Goal: Transaction & Acquisition: Purchase product/service

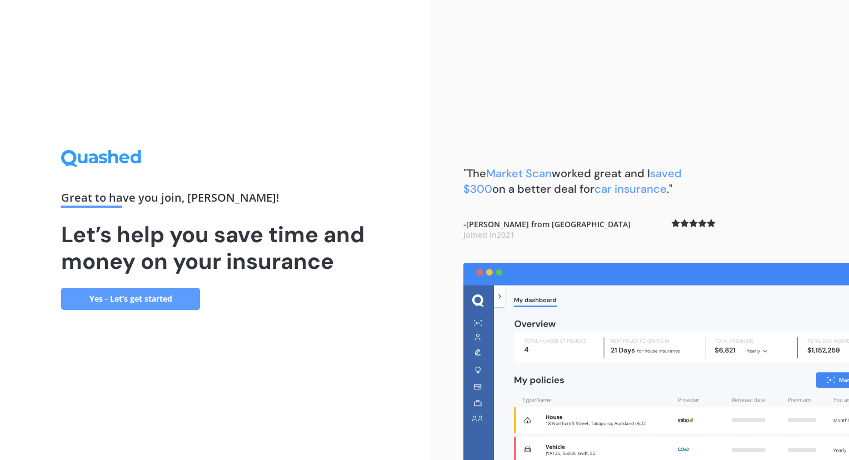
click at [144, 300] on link "Yes - Let’s get started" at bounding box center [130, 299] width 139 height 22
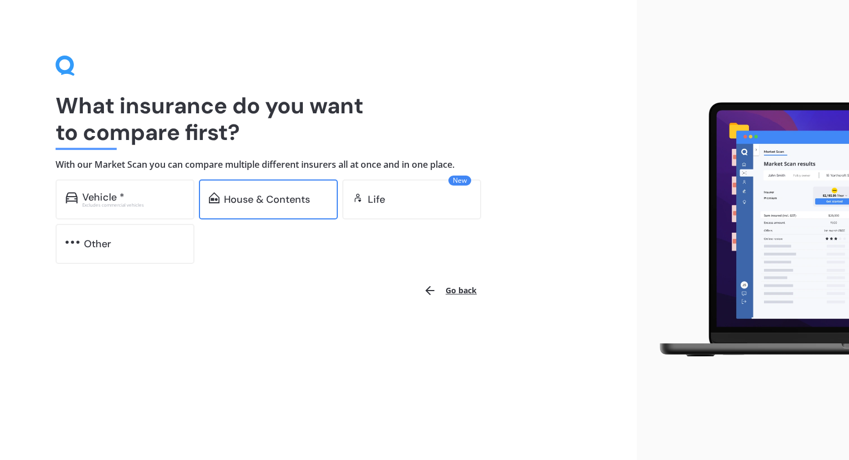
click at [258, 194] on div "House & Contents" at bounding box center [267, 199] width 86 height 11
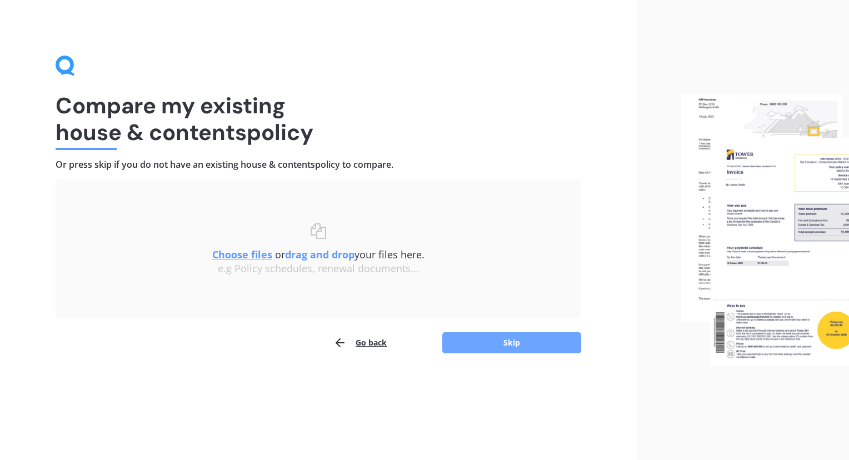
click at [481, 342] on button "Skip" at bounding box center [511, 342] width 139 height 21
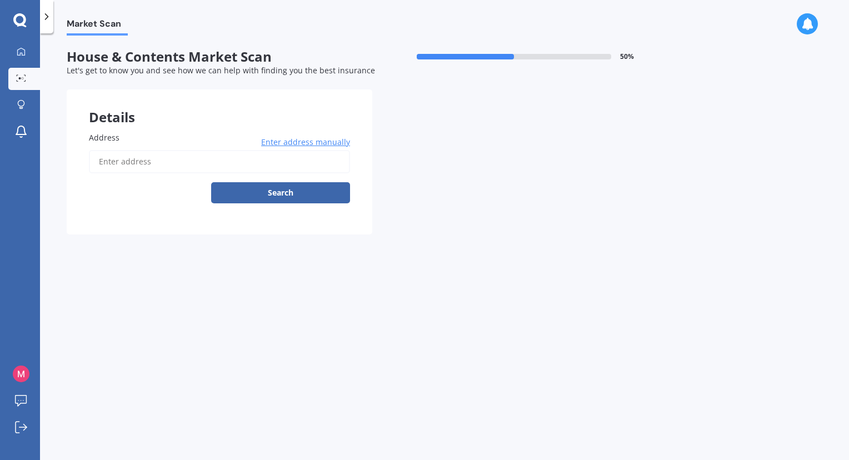
click at [204, 160] on input "Address" at bounding box center [219, 161] width 261 height 23
type input "[STREET_ADDRESS][PERSON_NAME]"
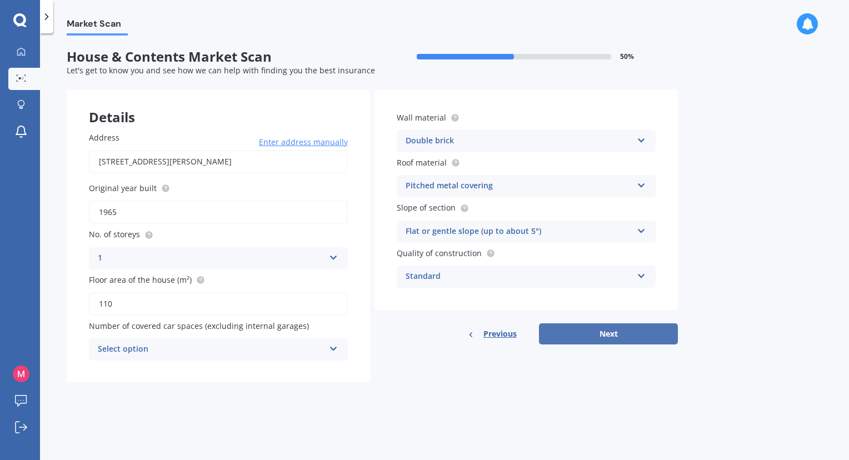
click at [604, 331] on button "Next" at bounding box center [608, 333] width 139 height 21
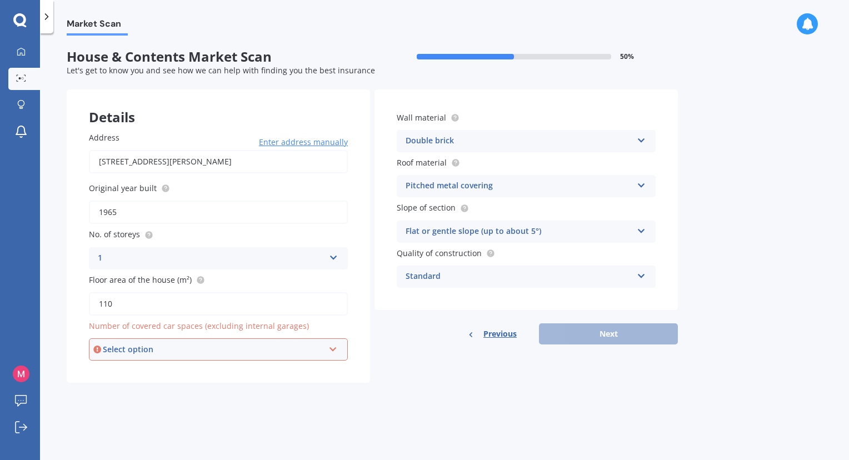
click at [238, 348] on div "Select option" at bounding box center [213, 349] width 221 height 12
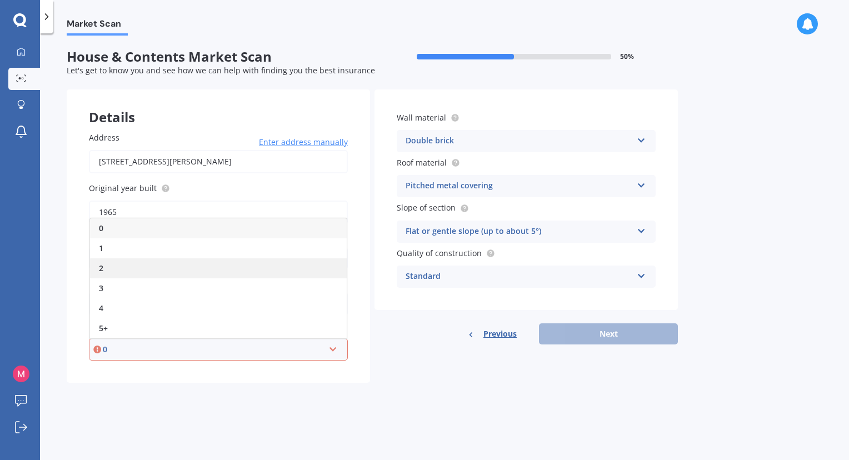
click at [104, 269] on div "2" at bounding box center [218, 268] width 257 height 20
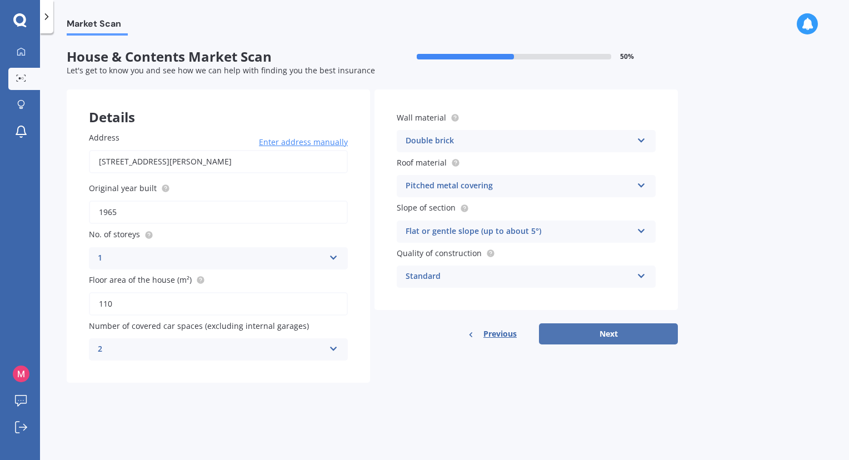
click at [634, 337] on button "Next" at bounding box center [608, 333] width 139 height 21
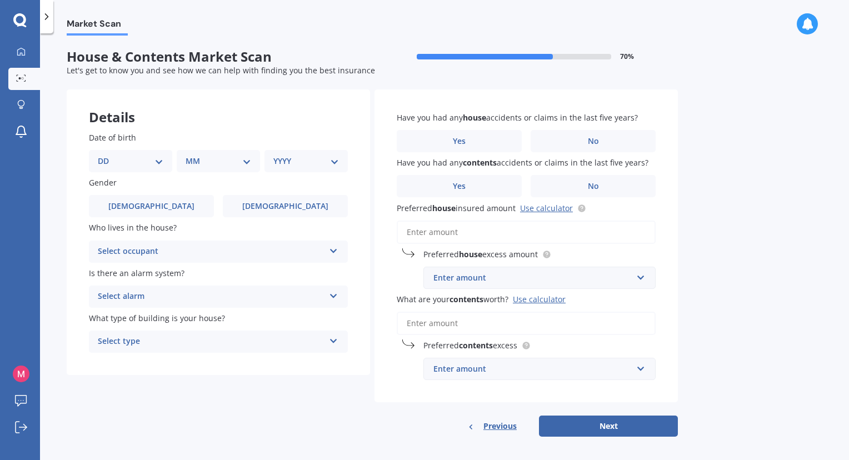
click at [509, 321] on input "What are your contents worth? Use calculator" at bounding box center [526, 323] width 259 height 23
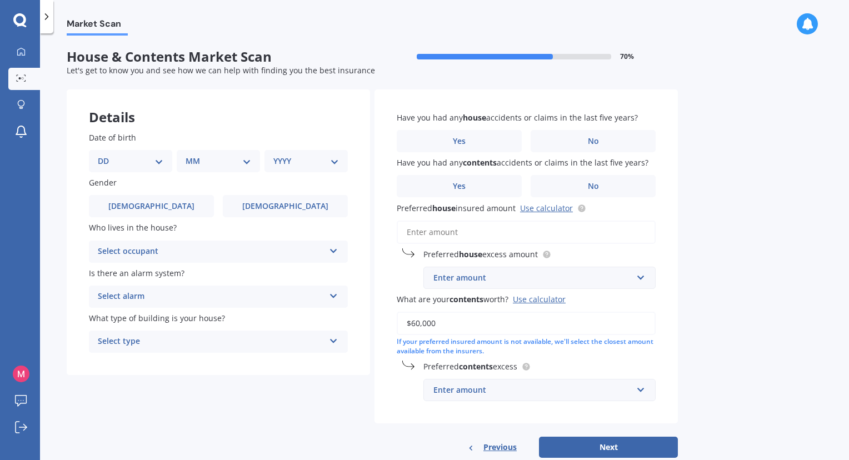
type input "$60,000"
click at [613, 384] on div "Enter amount" at bounding box center [532, 390] width 199 height 12
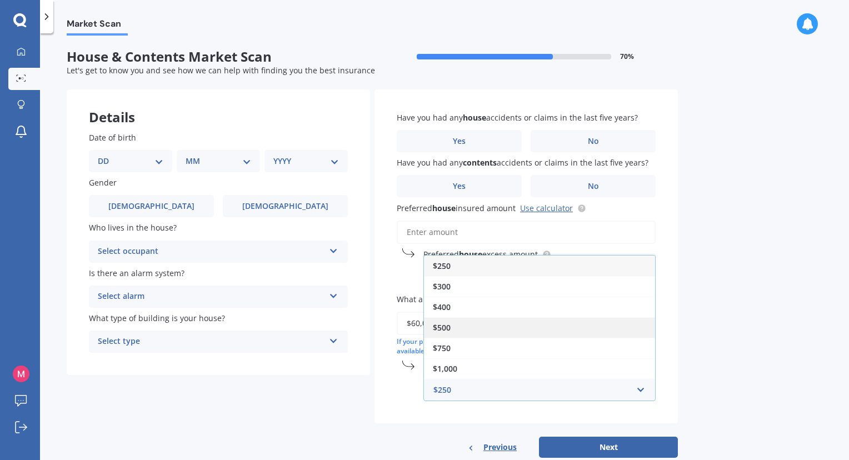
click at [510, 322] on div "$500" at bounding box center [539, 327] width 231 height 21
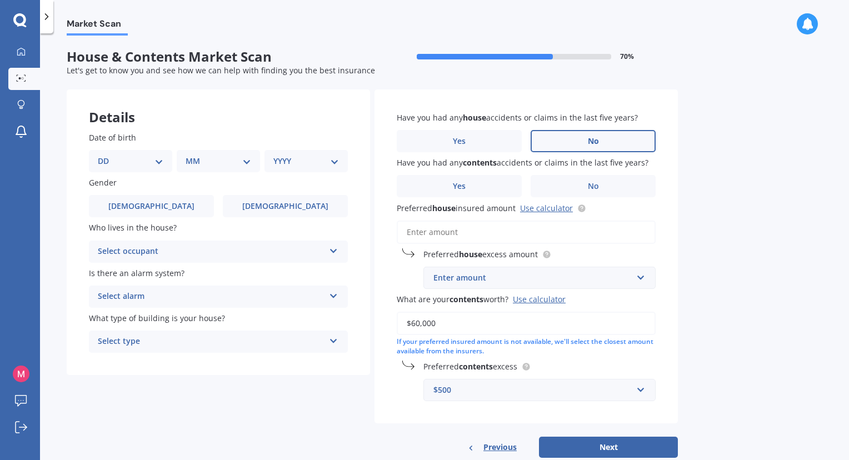
click at [549, 141] on label "No" at bounding box center [592, 141] width 125 height 22
click at [0, 0] on input "No" at bounding box center [0, 0] width 0 height 0
click at [556, 184] on label "No" at bounding box center [592, 186] width 125 height 22
click at [0, 0] on input "No" at bounding box center [0, 0] width 0 height 0
click at [147, 162] on select "DD 01 02 03 04 05 06 07 08 09 10 11 12 13 14 15 16 17 18 19 20 21 22 23 24 25 2…" at bounding box center [131, 161] width 66 height 12
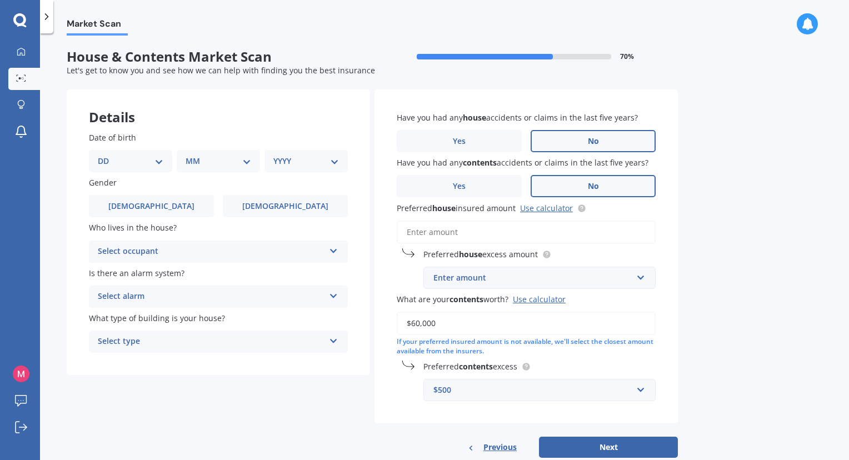
select select "27"
click at [107, 155] on select "DD 01 02 03 04 05 06 07 08 09 10 11 12 13 14 15 16 17 18 19 20 21 22 23 24 25 2…" at bounding box center [131, 161] width 66 height 12
click at [231, 162] on select "MM 01 02 03 04 05 06 07 08 09 10 11 12" at bounding box center [220, 161] width 61 height 12
select select "10"
click at [190, 155] on select "MM 01 02 03 04 05 06 07 08 09 10 11 12" at bounding box center [220, 161] width 61 height 12
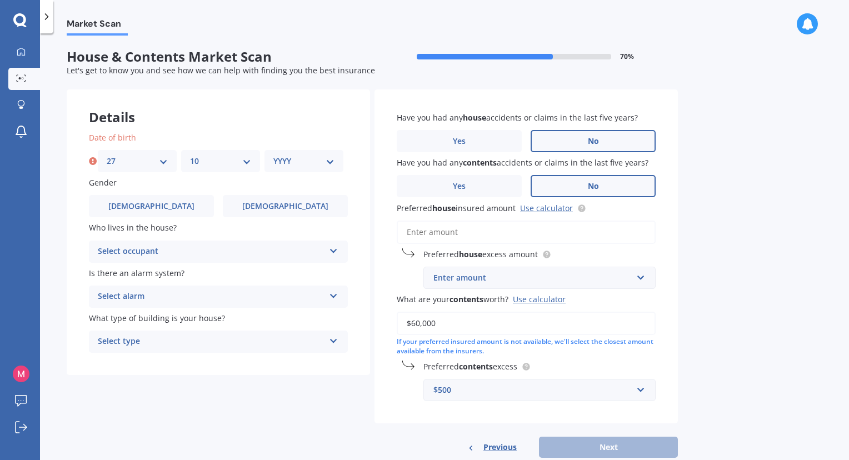
click at [325, 163] on select "YYYY 2009 2008 2007 2006 2005 2004 2003 2002 2001 2000 1999 1998 1997 1996 1995…" at bounding box center [303, 161] width 61 height 12
select select "2003"
click at [273, 155] on select "YYYY 2009 2008 2007 2006 2005 2004 2003 2002 2001 2000 1999 1998 1997 1996 1995…" at bounding box center [303, 161] width 61 height 12
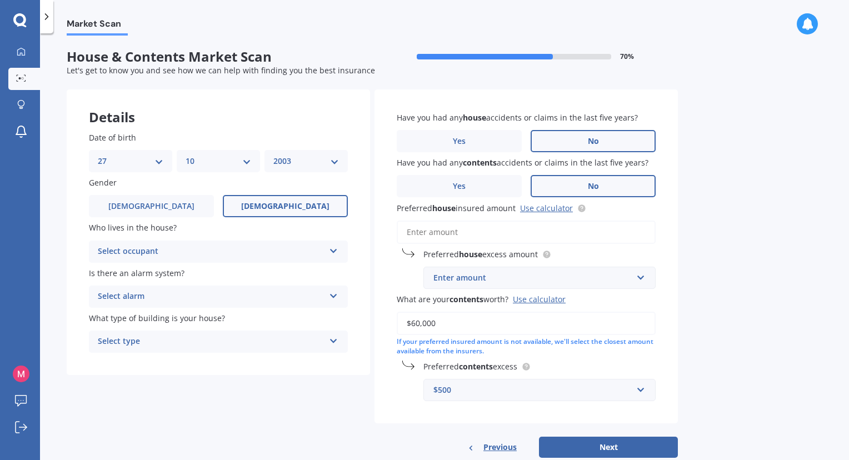
click at [259, 200] on label "[DEMOGRAPHIC_DATA]" at bounding box center [285, 206] width 125 height 22
click at [0, 0] on input "[DEMOGRAPHIC_DATA]" at bounding box center [0, 0] width 0 height 0
click at [225, 252] on div "Select occupant" at bounding box center [211, 251] width 227 height 13
click at [213, 272] on div "Owner" at bounding box center [218, 273] width 258 height 20
click at [210, 293] on div "Select alarm" at bounding box center [211, 296] width 227 height 13
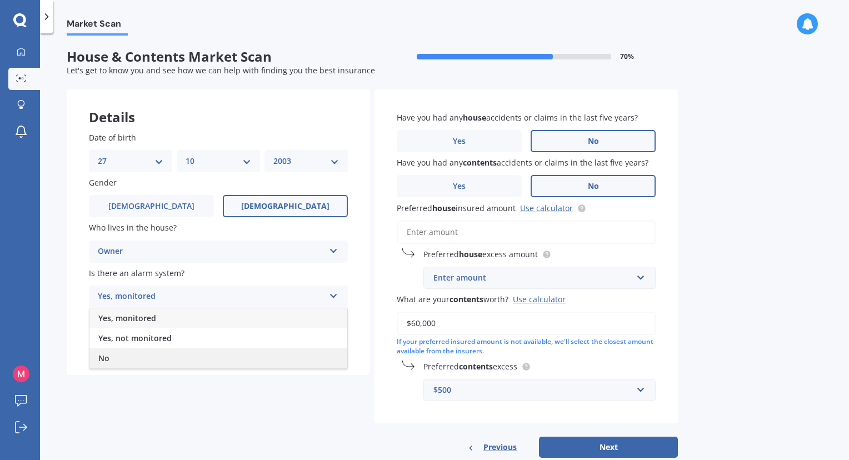
click at [138, 357] on div "No" at bounding box center [218, 358] width 258 height 20
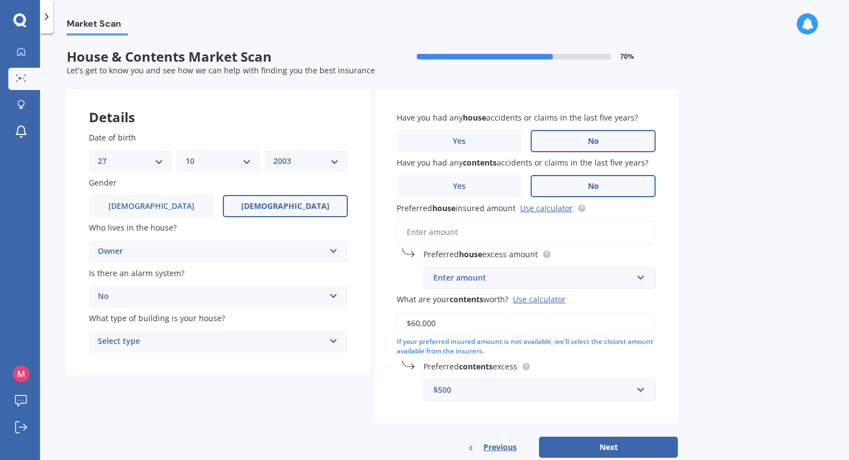
click at [174, 340] on div "Select type" at bounding box center [211, 341] width 227 height 13
click at [169, 367] on div "Freestanding" at bounding box center [218, 363] width 258 height 20
click at [498, 230] on input "Preferred house insured amount Use calculator" at bounding box center [526, 231] width 259 height 23
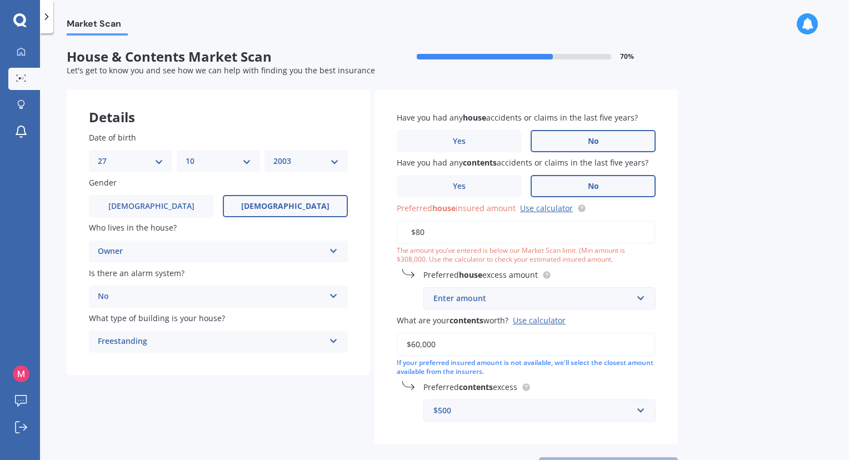
type input "$8"
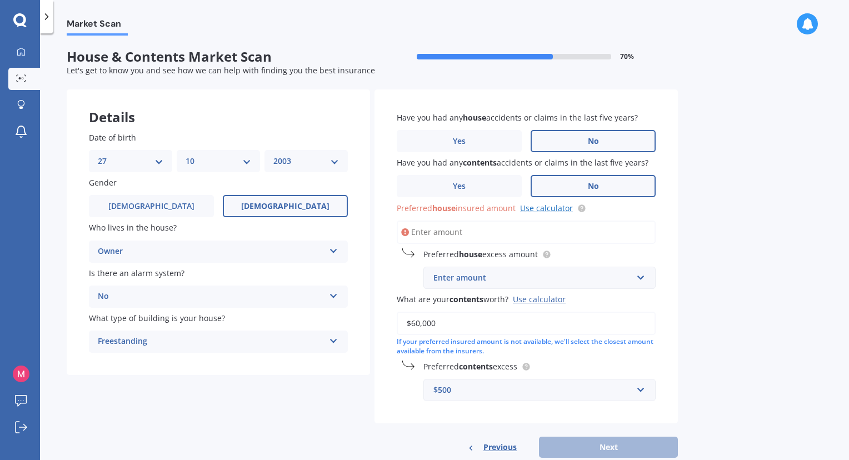
click at [545, 208] on link "Use calculator" at bounding box center [546, 208] width 53 height 11
click at [538, 226] on input "Preferred house insured amount Use calculator" at bounding box center [526, 231] width 259 height 23
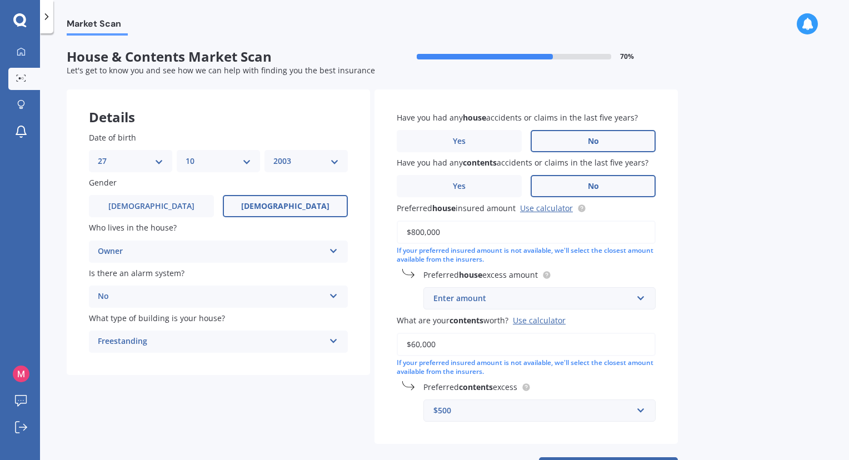
type input "$800,000"
click at [488, 302] on div "Enter amount" at bounding box center [532, 298] width 199 height 12
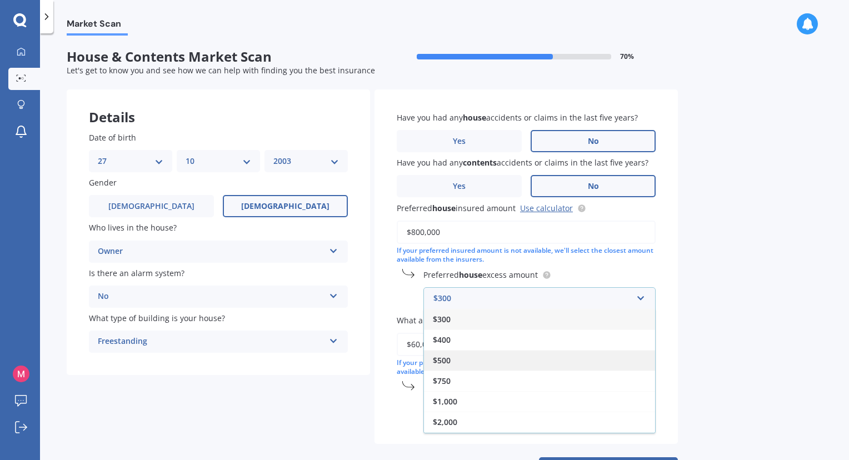
click at [460, 360] on div "$500" at bounding box center [539, 360] width 231 height 21
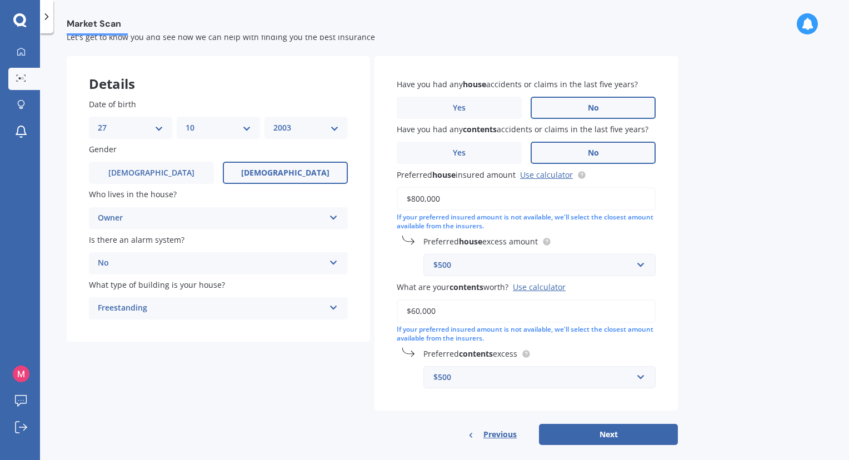
scroll to position [47, 0]
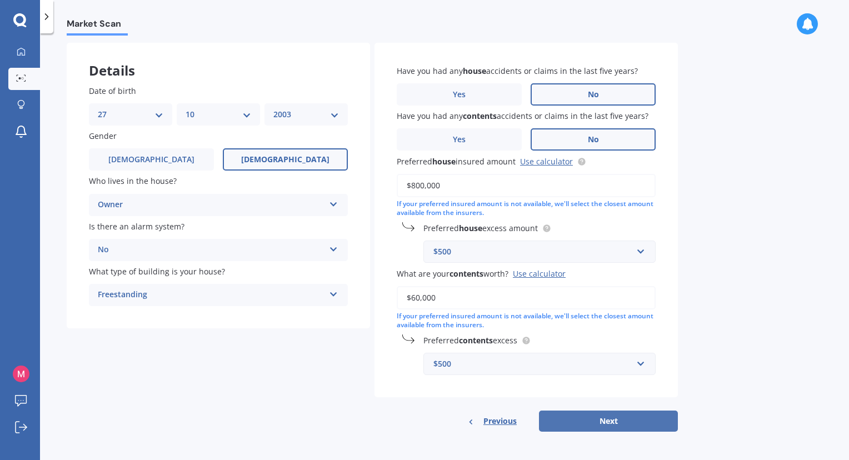
click at [586, 420] on button "Next" at bounding box center [608, 420] width 139 height 21
select select "27"
select select "10"
select select "2003"
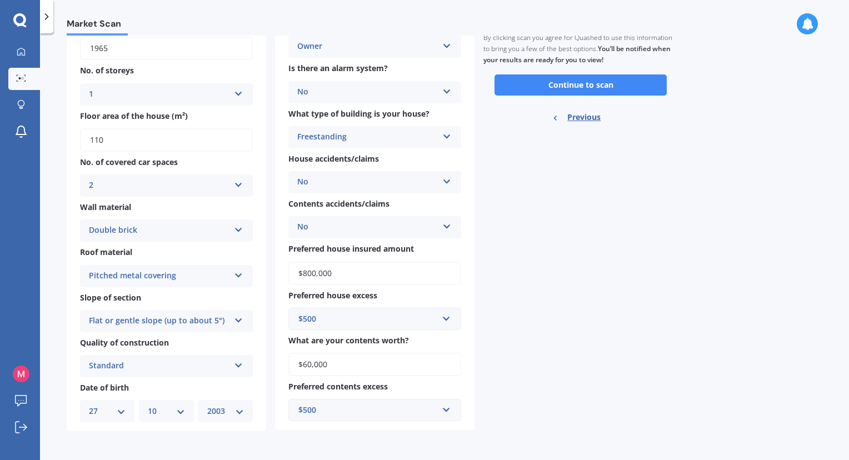
scroll to position [0, 0]
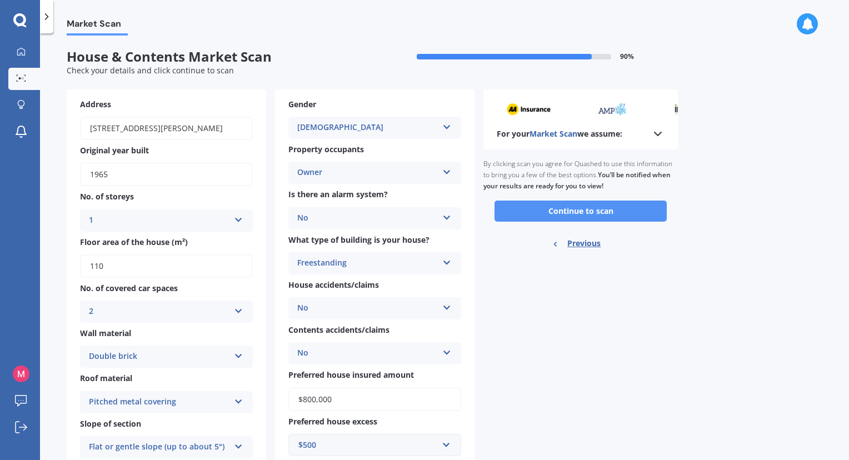
click at [542, 209] on button "Continue to scan" at bounding box center [580, 210] width 172 height 21
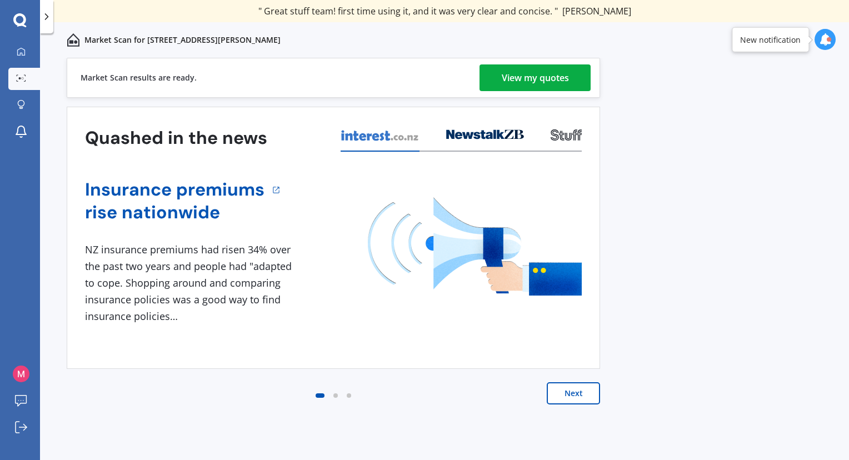
click at [565, 82] on div "View my quotes" at bounding box center [534, 77] width 67 height 27
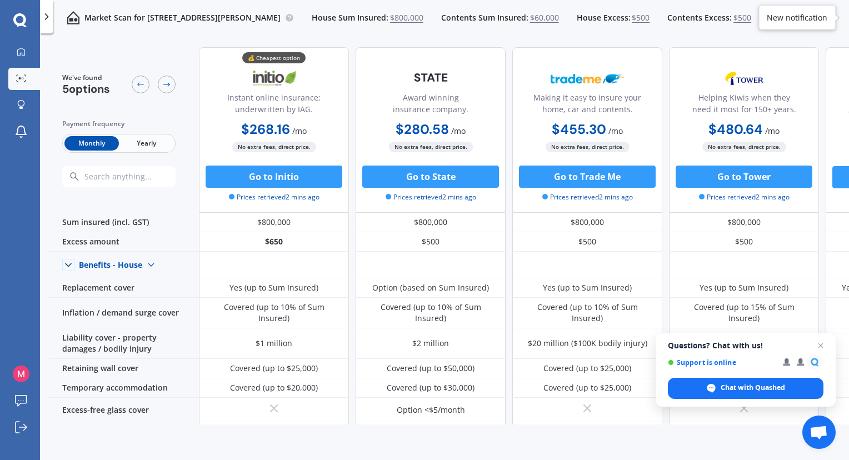
click at [150, 142] on span "Yearly" at bounding box center [146, 143] width 54 height 14
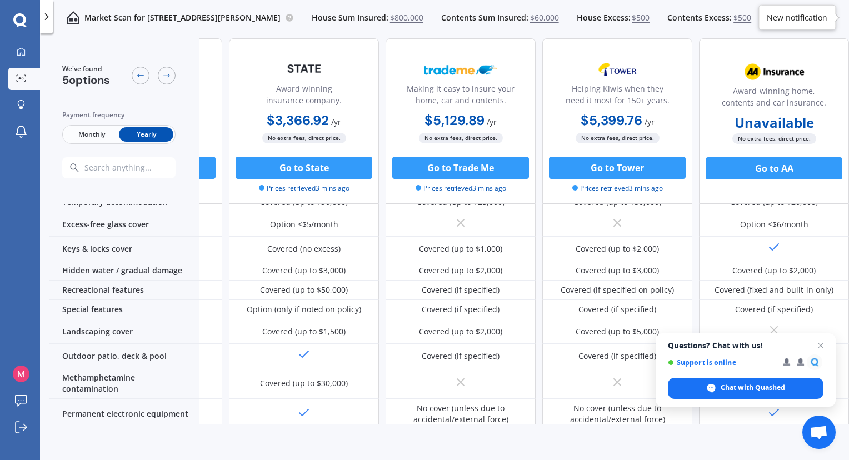
scroll to position [185, 0]
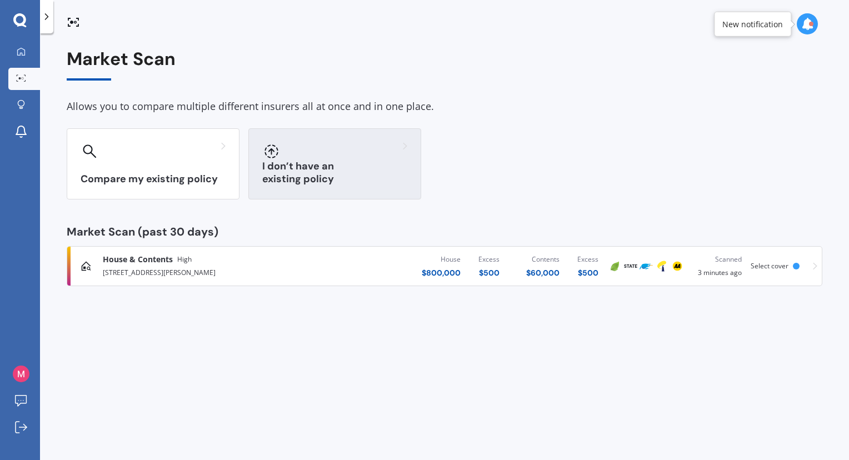
click at [353, 183] on h3 "I don’t have an existing policy" at bounding box center [334, 173] width 145 height 26
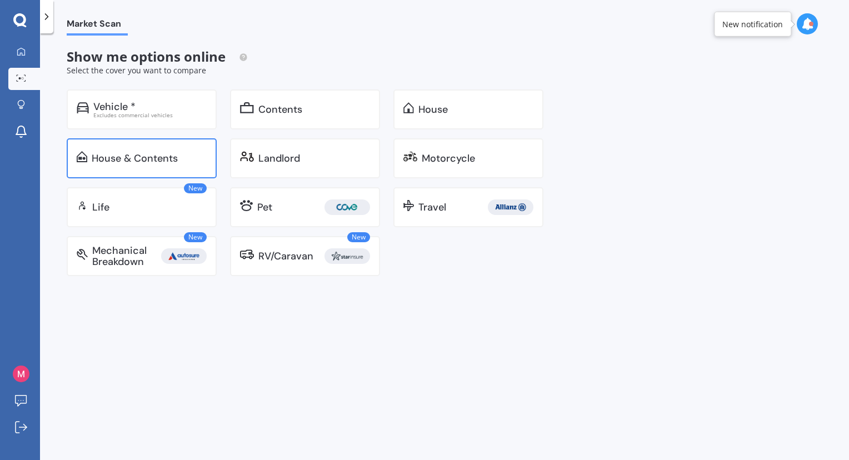
click at [170, 163] on div "House & Contents" at bounding box center [135, 158] width 86 height 11
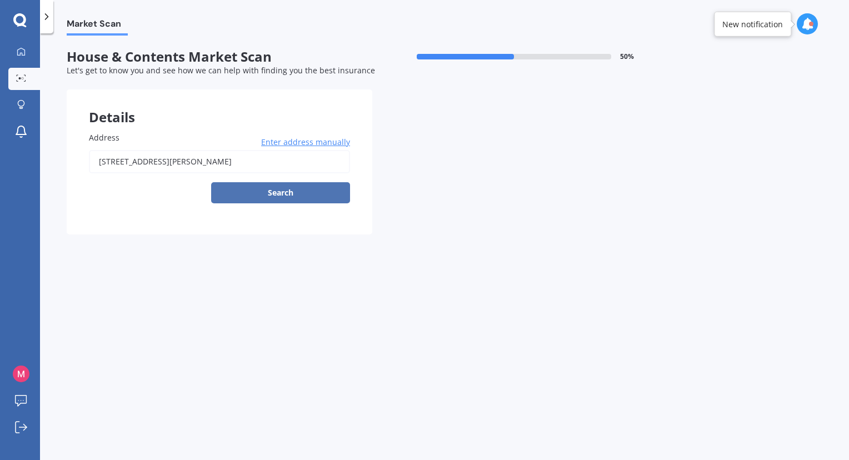
click at [283, 196] on button "Search" at bounding box center [280, 192] width 139 height 21
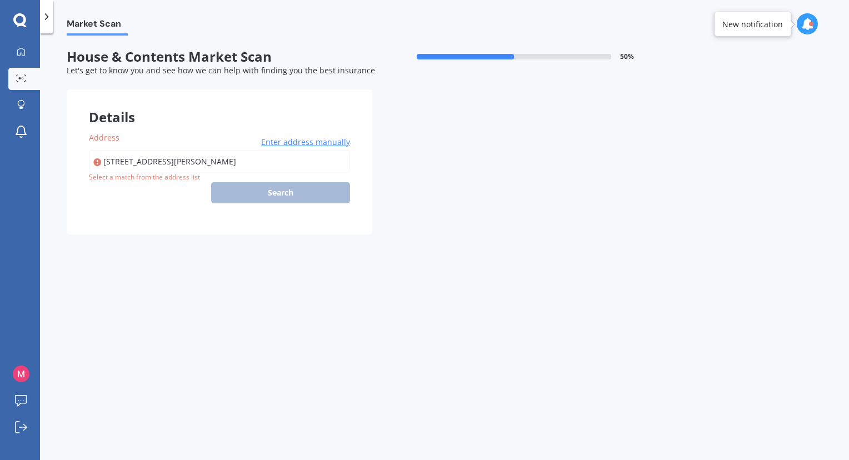
type input "[STREET_ADDRESS][PERSON_NAME]"
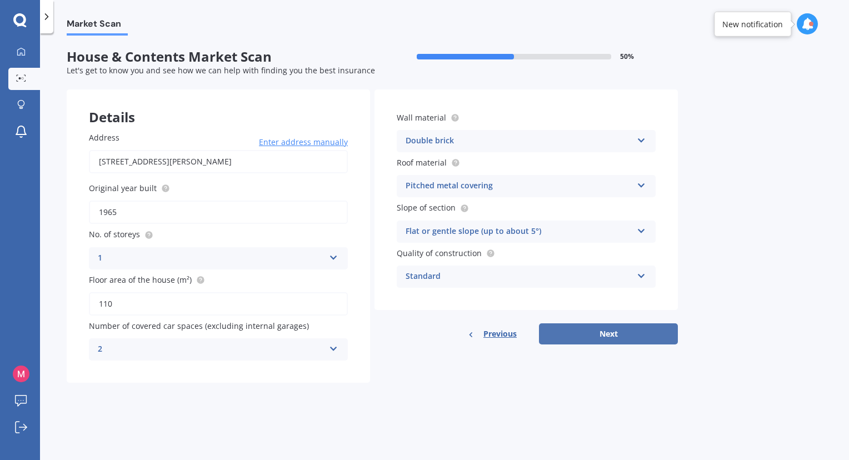
click at [637, 334] on button "Next" at bounding box center [608, 333] width 139 height 21
select select "27"
select select "10"
select select "2003"
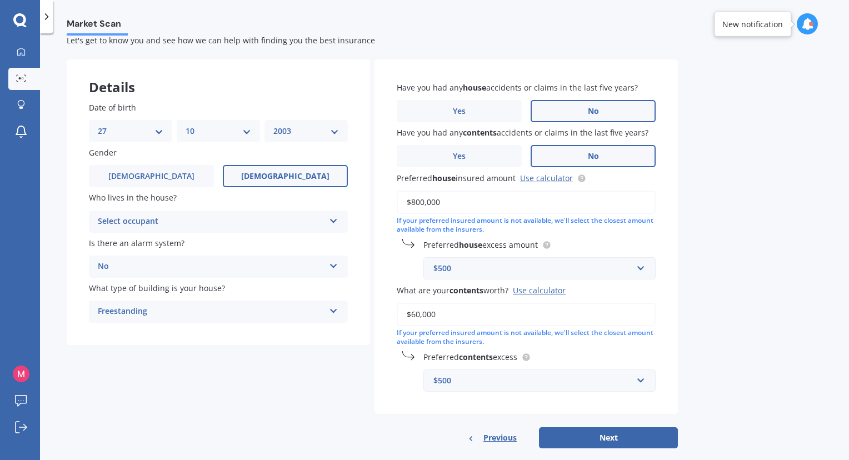
scroll to position [47, 0]
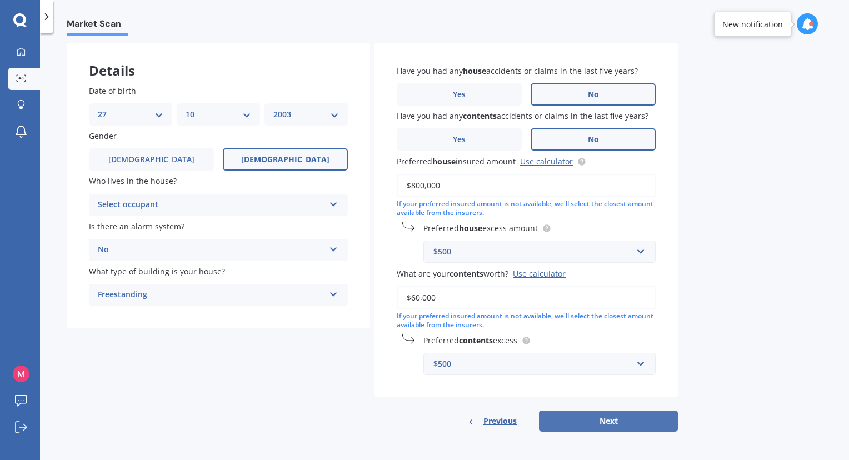
click at [598, 422] on button "Next" at bounding box center [608, 420] width 139 height 21
click at [288, 202] on div "Select occupant" at bounding box center [213, 205] width 221 height 12
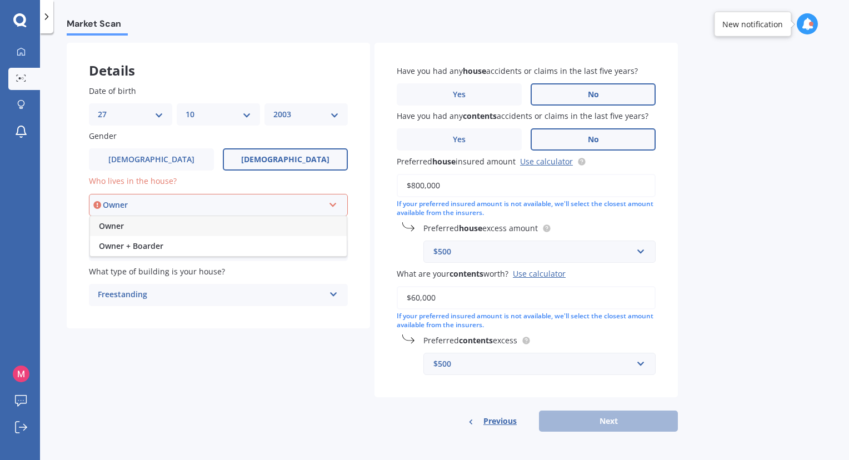
click at [219, 227] on div "Owner" at bounding box center [218, 226] width 257 height 20
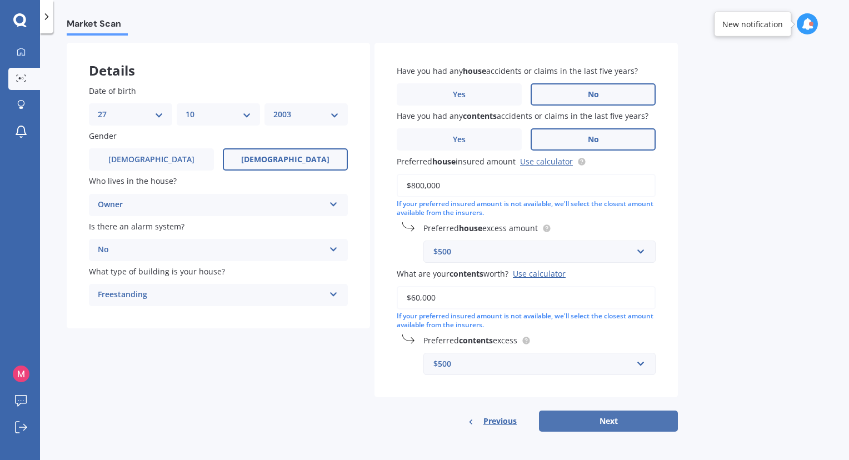
click at [607, 422] on button "Next" at bounding box center [608, 420] width 139 height 21
select select "27"
select select "10"
select select "2003"
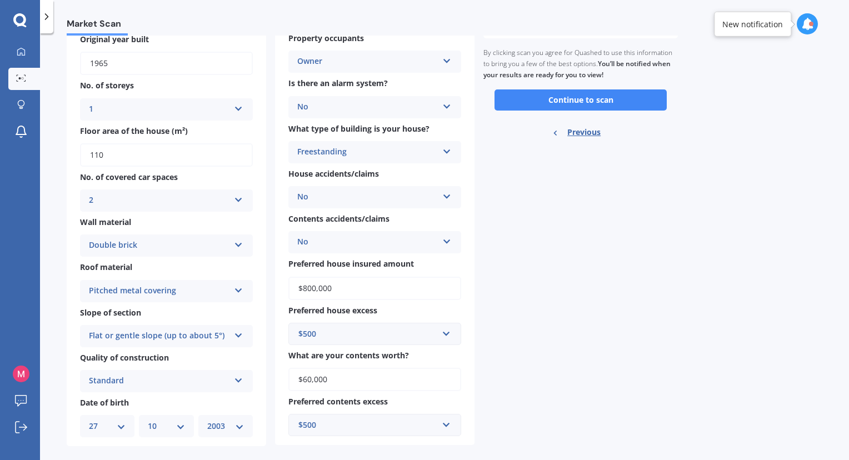
scroll to position [126, 0]
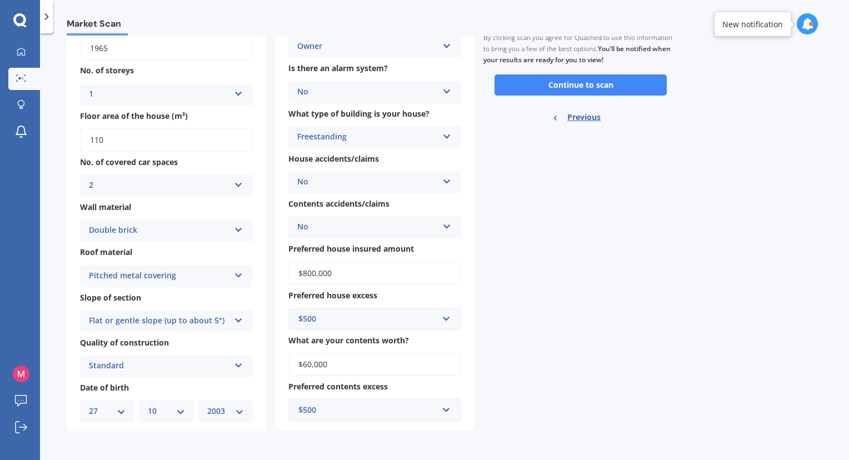
click at [591, 80] on button "Continue to scan" at bounding box center [580, 84] width 172 height 21
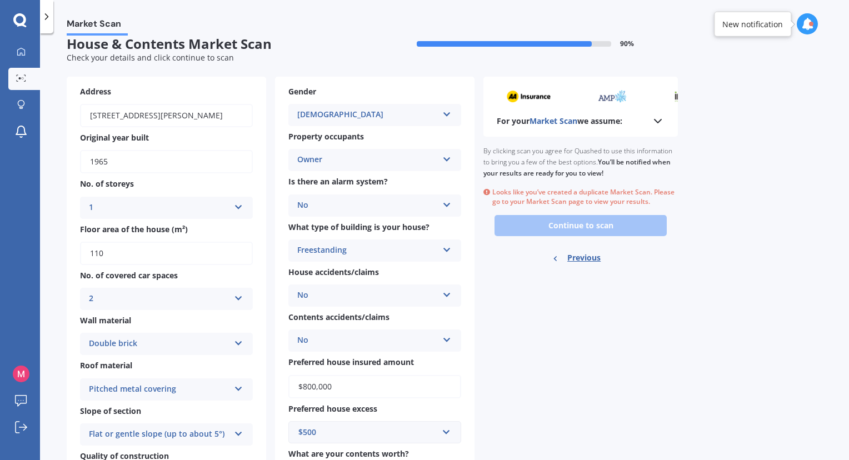
scroll to position [0, 0]
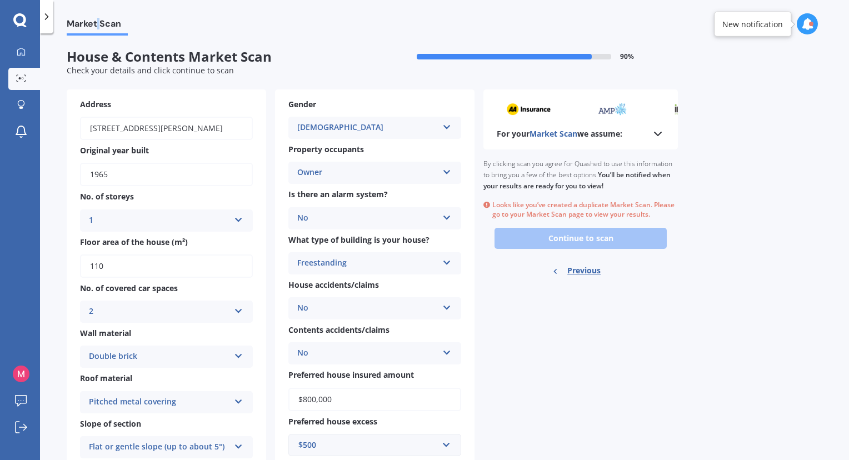
click at [98, 24] on span "Market Scan" at bounding box center [97, 25] width 61 height 15
click at [29, 56] on link "My Dashboard" at bounding box center [24, 52] width 32 height 22
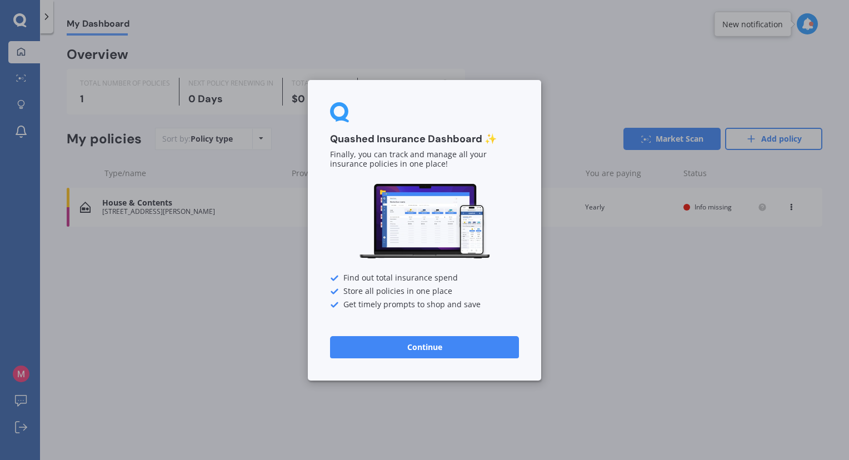
click at [413, 349] on button "Continue" at bounding box center [424, 346] width 189 height 22
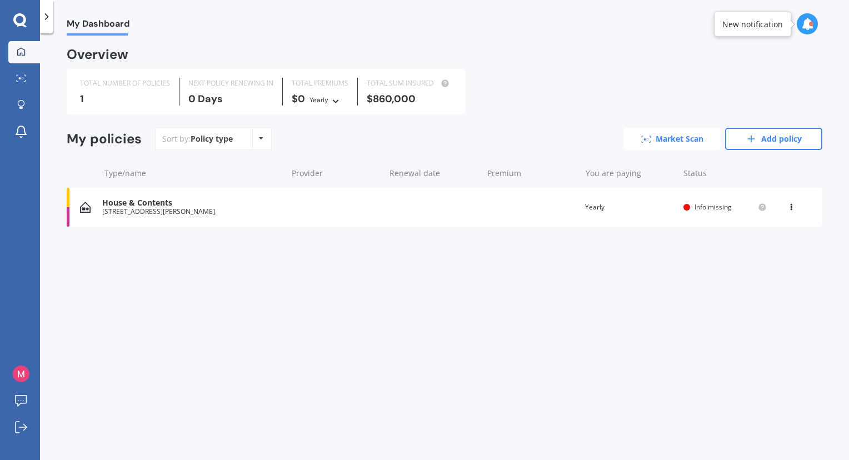
click at [699, 136] on link "Market Scan" at bounding box center [671, 139] width 97 height 22
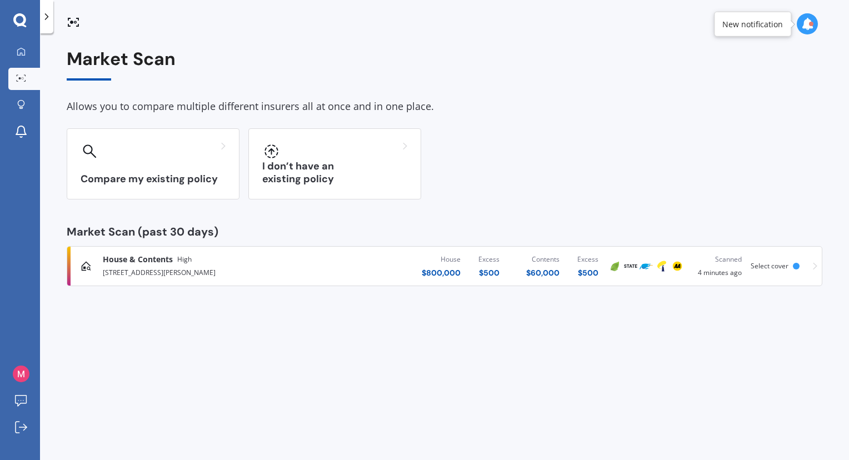
click at [787, 267] on span "Select cover" at bounding box center [769, 265] width 38 height 9
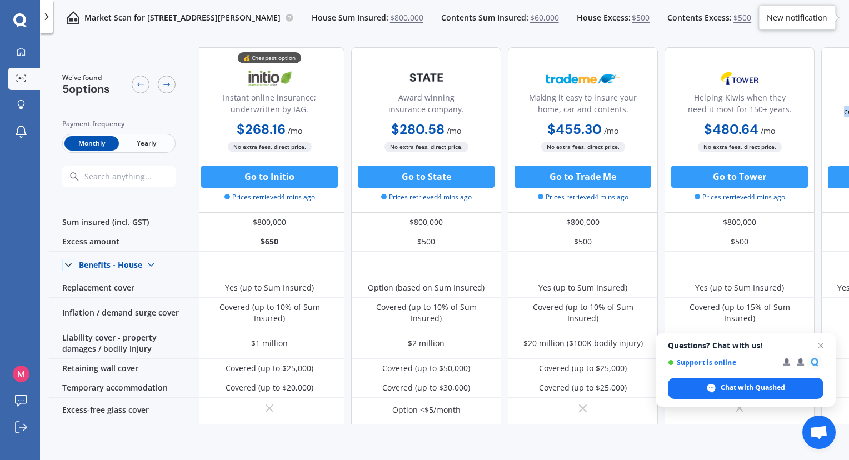
click at [835, 13] on div at bounding box center [824, 17] width 21 height 21
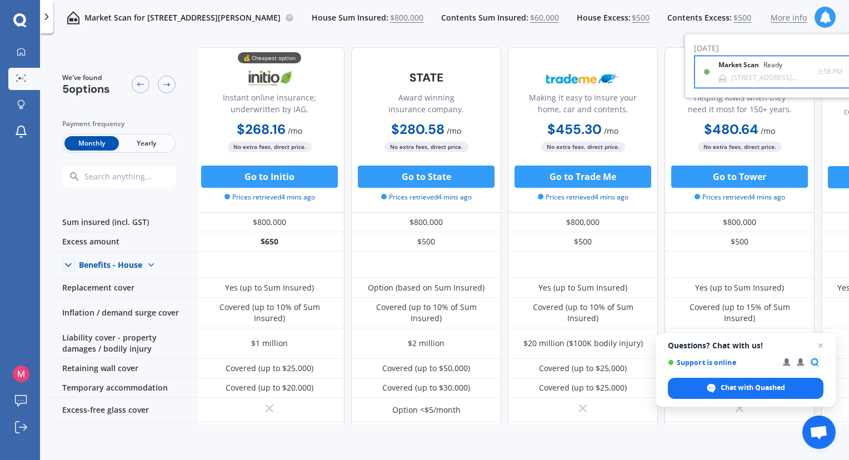
click at [768, 69] on div "Market Scan Ready" at bounding box center [756, 68] width 77 height 12
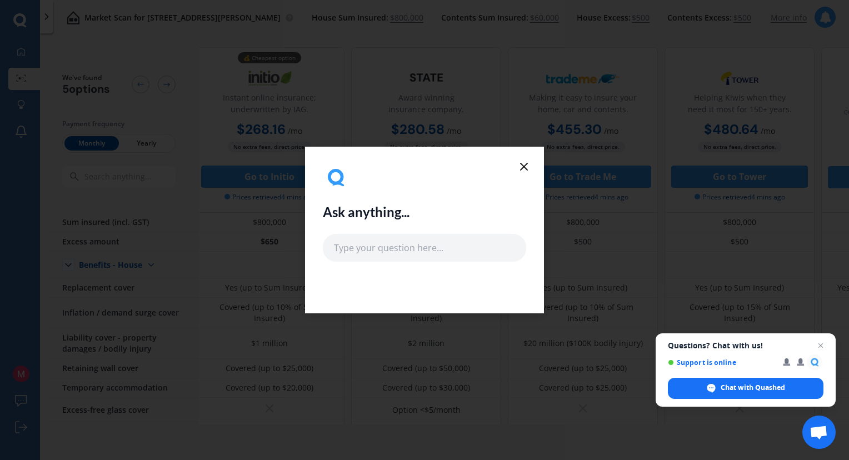
click at [524, 164] on icon at bounding box center [523, 166] width 13 height 13
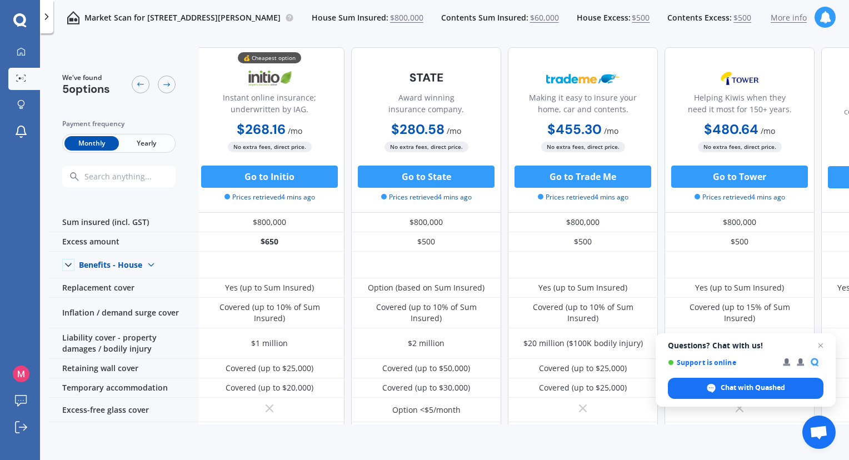
click at [137, 138] on span "Yearly" at bounding box center [146, 143] width 54 height 14
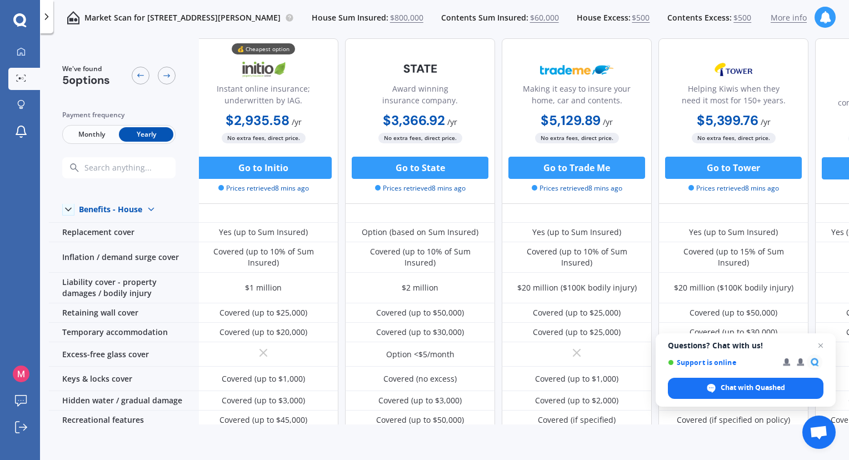
scroll to position [0, 11]
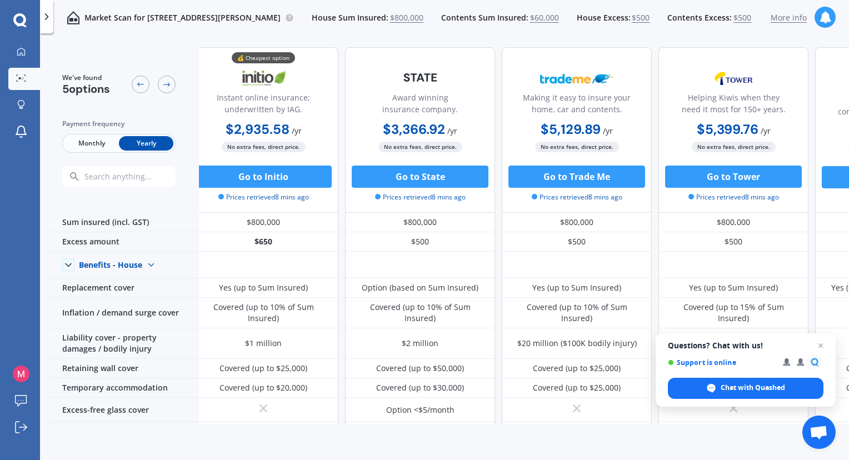
click at [806, 20] on span "More info" at bounding box center [788, 17] width 36 height 11
